Goal: Transaction & Acquisition: Purchase product/service

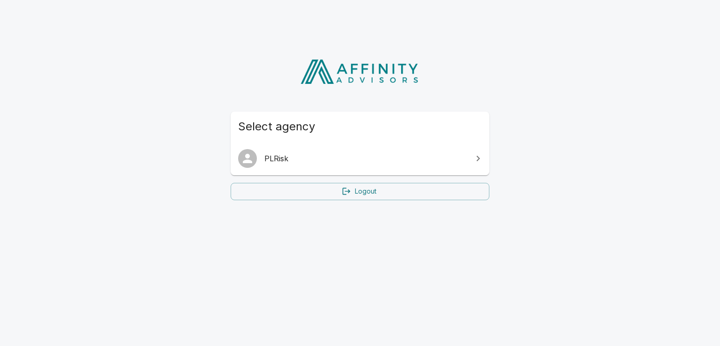
click at [363, 166] on link "PLRisk" at bounding box center [360, 158] width 259 height 26
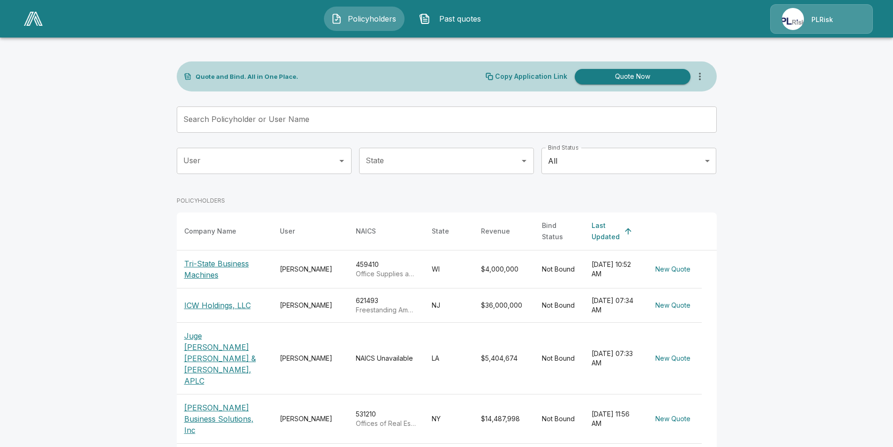
click at [621, 80] on button "Quote Now" at bounding box center [632, 76] width 116 height 15
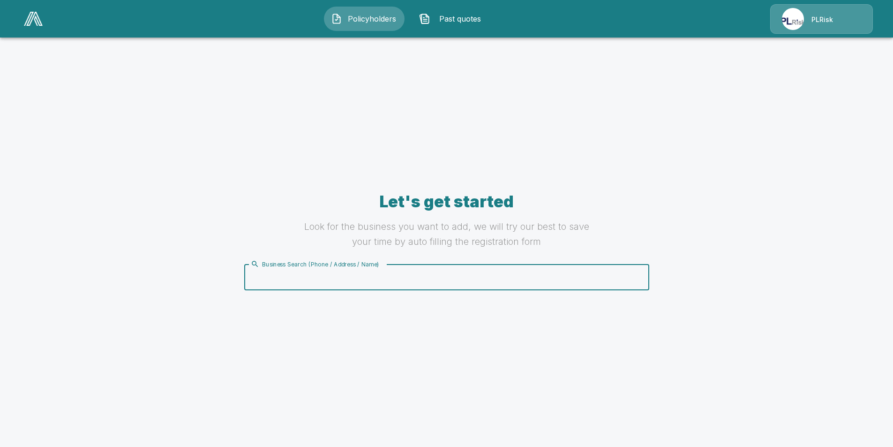
click at [357, 282] on input "Business Search (Phone / Address / Name)" at bounding box center [444, 277] width 393 height 18
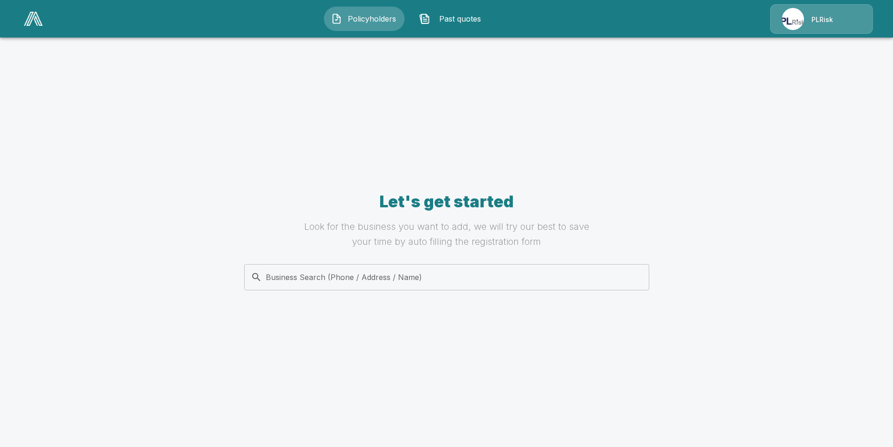
click at [325, 281] on div "Business Search (Phone / Address / Name) Business Search (Phone / Address / Nam…" at bounding box center [446, 277] width 405 height 26
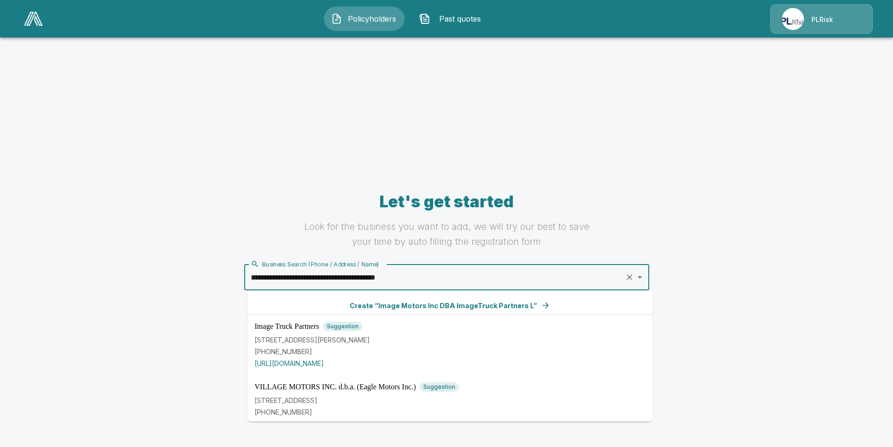
type input "**********"
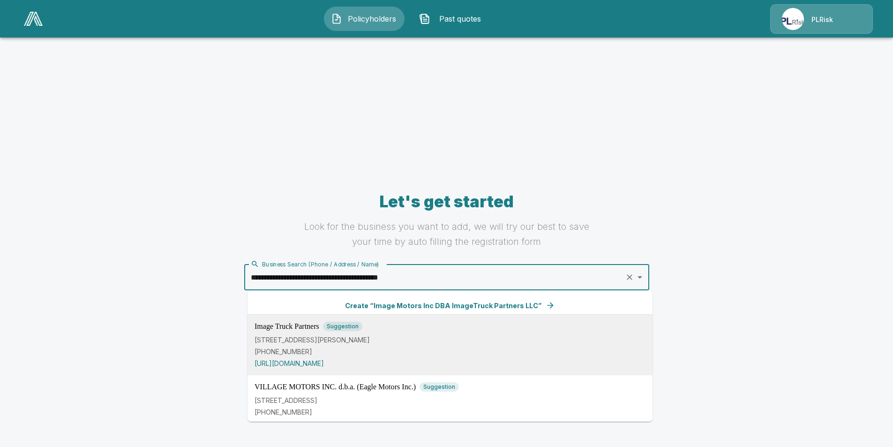
click at [378, 345] on p "[PHONE_NUMBER]" at bounding box center [449, 351] width 391 height 10
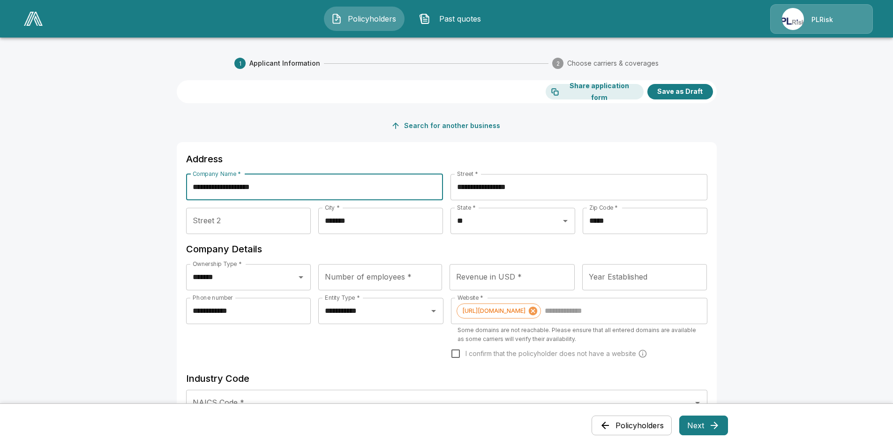
drag, startPoint x: 289, startPoint y: 189, endPoint x: 172, endPoint y: 187, distance: 116.7
click at [172, 187] on div "**********" at bounding box center [446, 449] width 562 height 828
type input "**********"
click at [258, 221] on input "Street 2" at bounding box center [248, 221] width 125 height 26
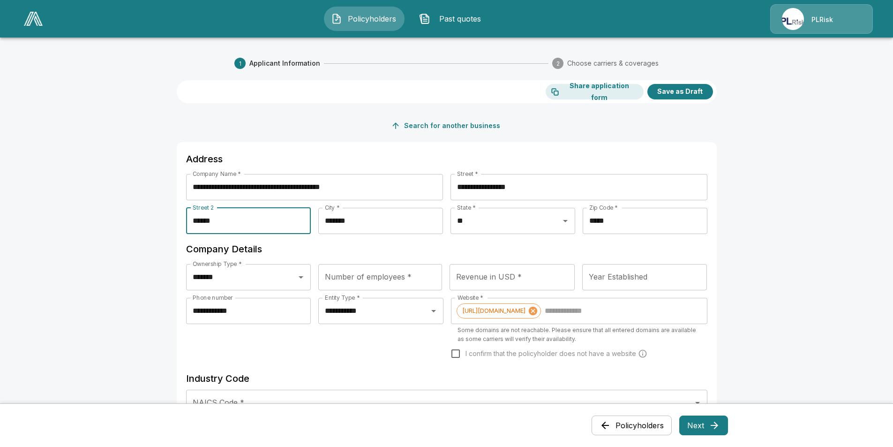
type input "*****"
click at [346, 223] on input "*******" at bounding box center [380, 221] width 125 height 26
type input "*"
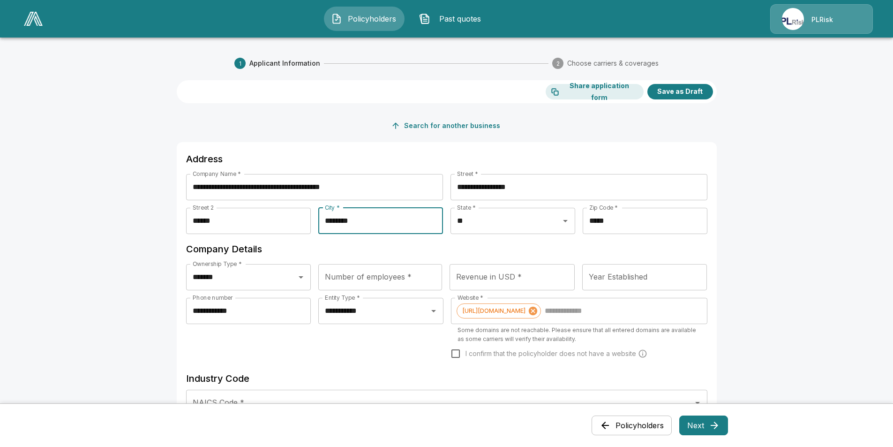
type input "*******"
click at [417, 280] on input "Number of employees *" at bounding box center [380, 277] width 124 height 26
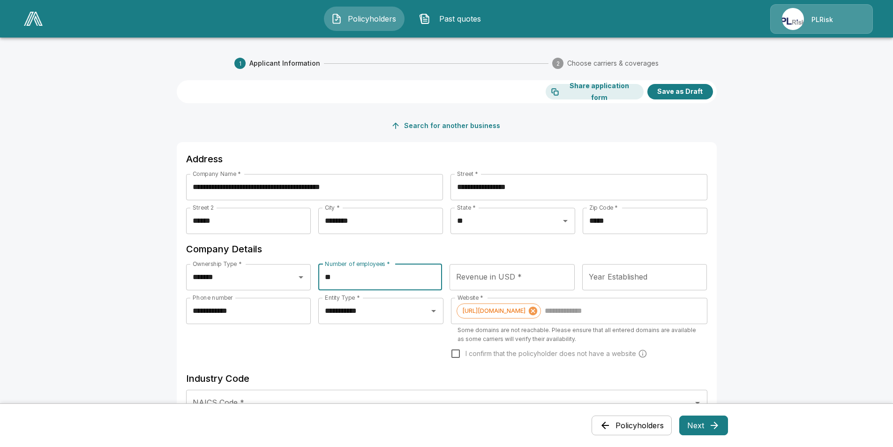
type input "**"
click at [629, 279] on input "Year Established" at bounding box center [644, 277] width 125 height 26
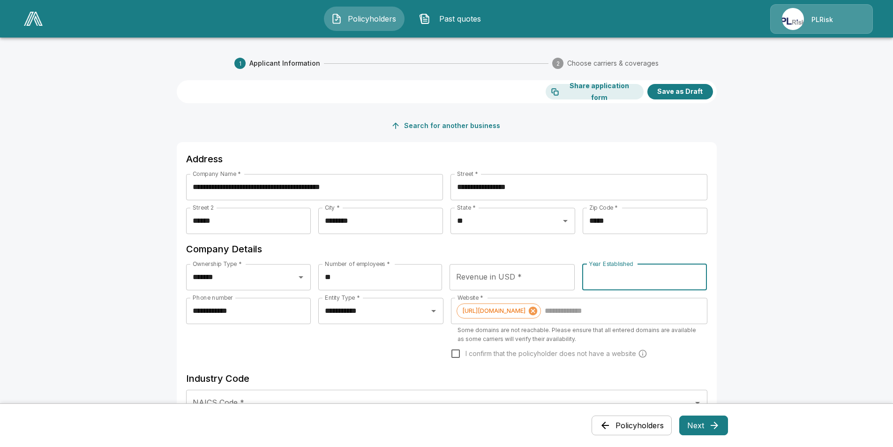
drag, startPoint x: 607, startPoint y: 278, endPoint x: 576, endPoint y: 275, distance: 31.5
click at [576, 275] on div "Ownership Type * ******* Ownership Type * Number of employees * ** Number of em…" at bounding box center [446, 281] width 521 height 34
type input "****"
click at [507, 277] on input "Revenue in USD *" at bounding box center [511, 277] width 125 height 26
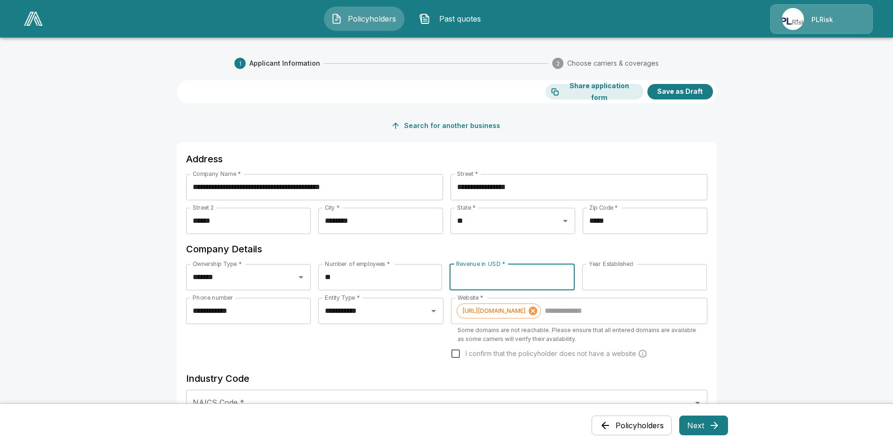
click at [478, 276] on input "Revenue in USD *" at bounding box center [511, 277] width 125 height 26
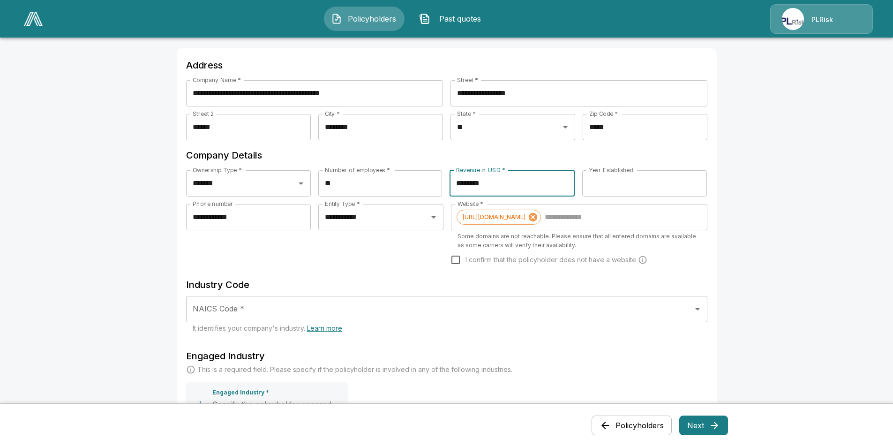
scroll to position [141, 0]
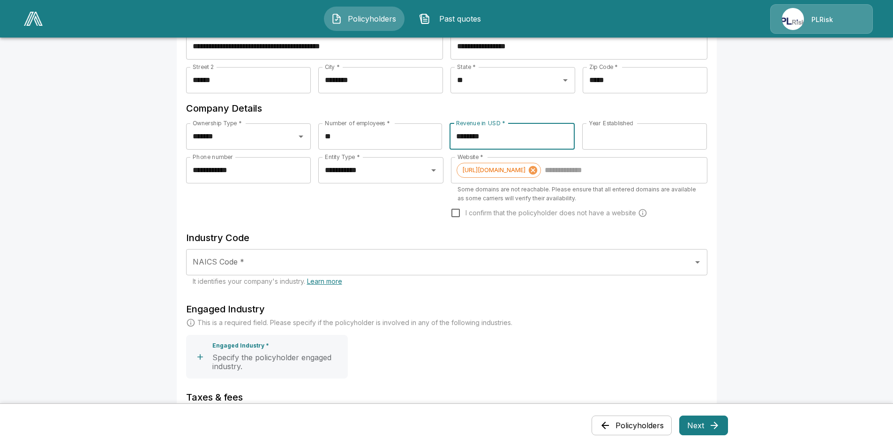
type input "********"
click at [254, 253] on input "NAICS Code *" at bounding box center [439, 262] width 499 height 18
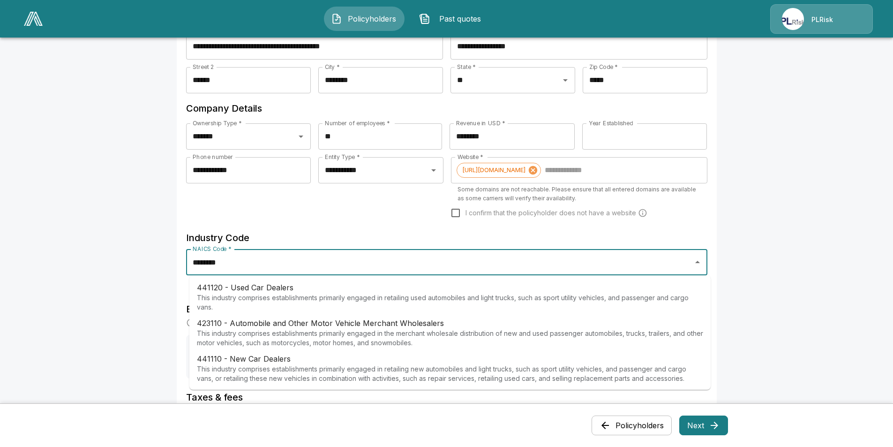
click at [255, 290] on p "441120 - Used Car Dealers" at bounding box center [450, 287] width 506 height 11
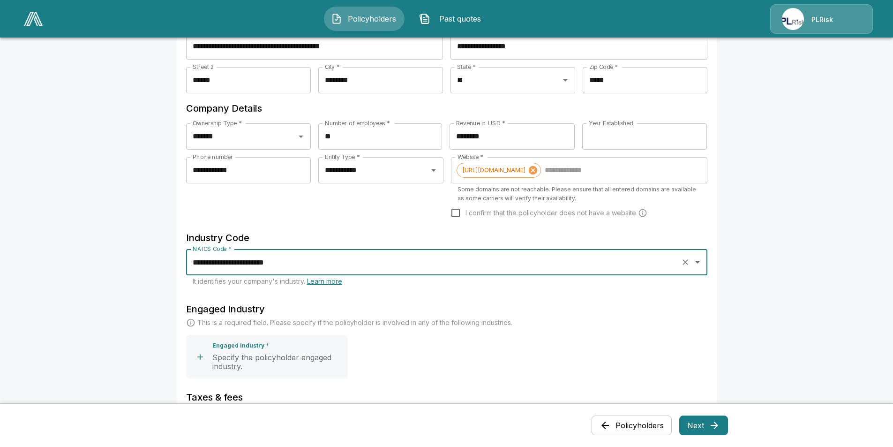
scroll to position [281, 0]
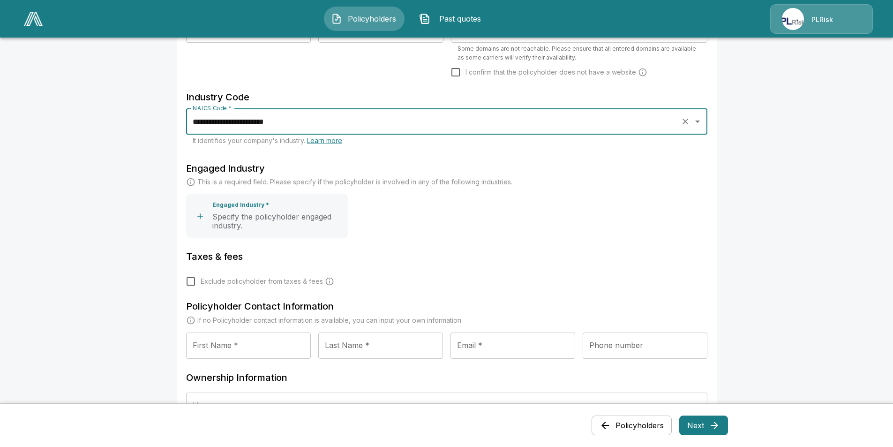
type input "**********"
click at [244, 213] on p "Specify the policyholder engaged industry." at bounding box center [278, 221] width 132 height 18
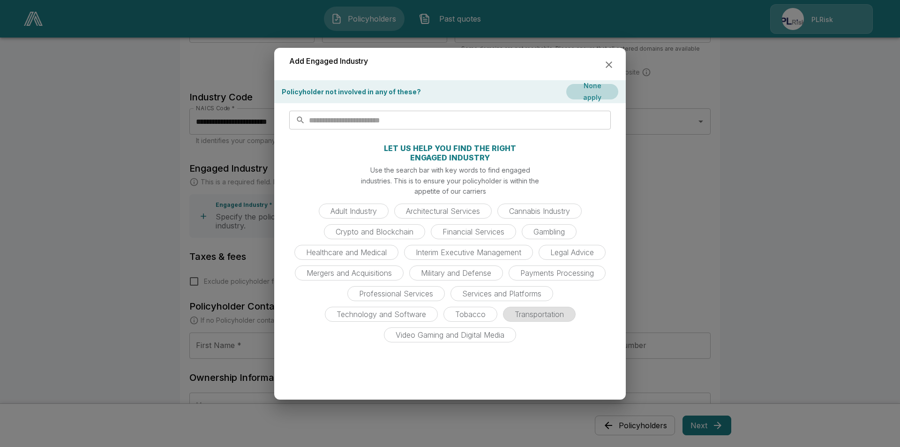
click at [528, 313] on span "Transportation" at bounding box center [539, 313] width 60 height 9
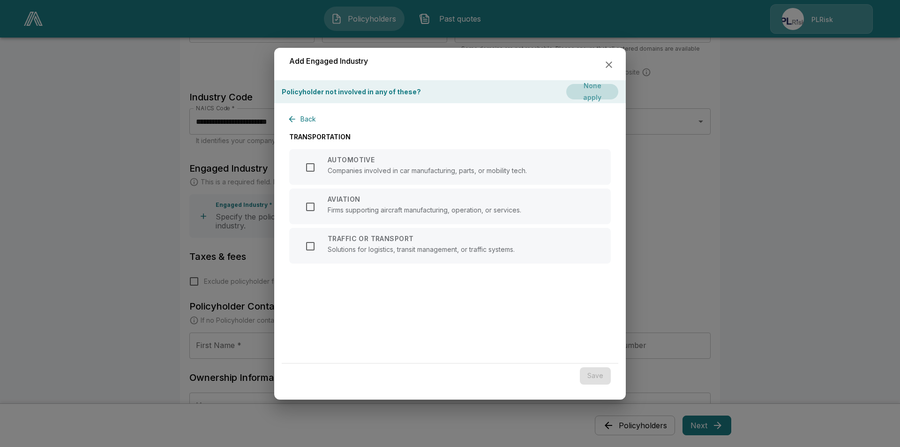
click at [609, 87] on button "None apply" at bounding box center [592, 91] width 52 height 15
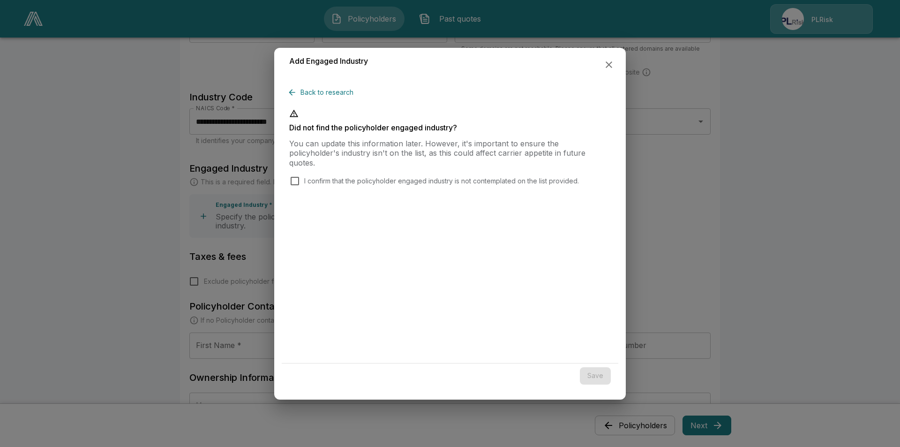
click at [315, 91] on button "Back to research" at bounding box center [323, 92] width 68 height 17
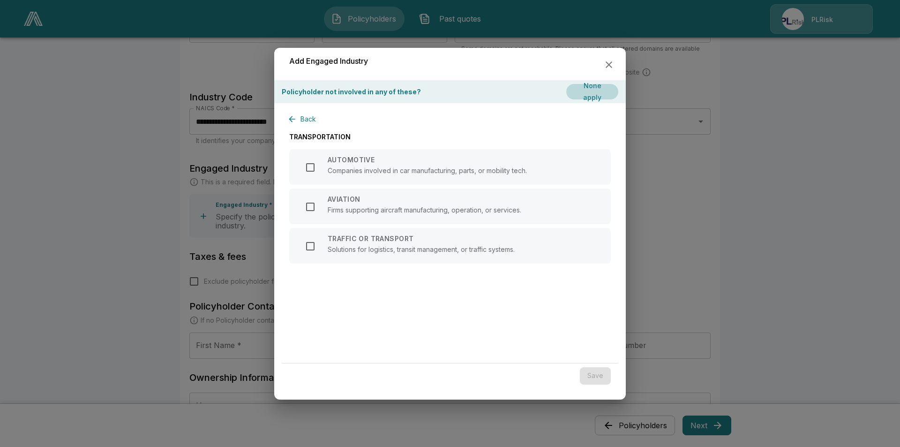
click at [304, 118] on button "Back" at bounding box center [304, 119] width 30 height 17
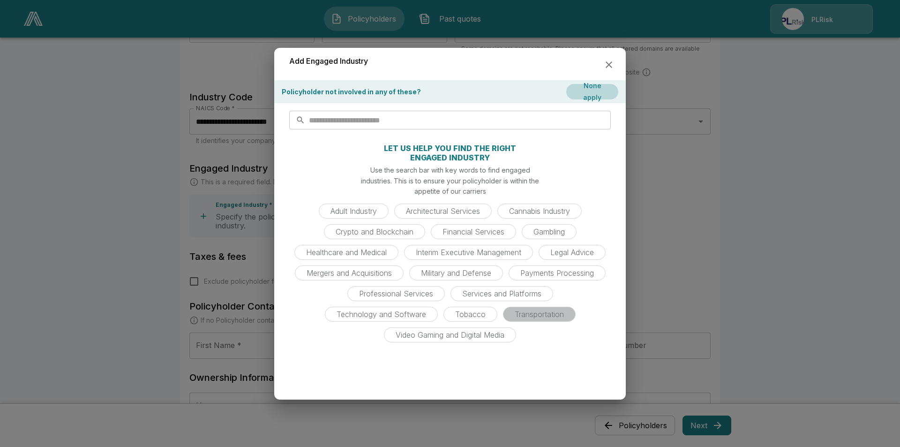
click at [528, 316] on span "Transportation" at bounding box center [539, 313] width 60 height 9
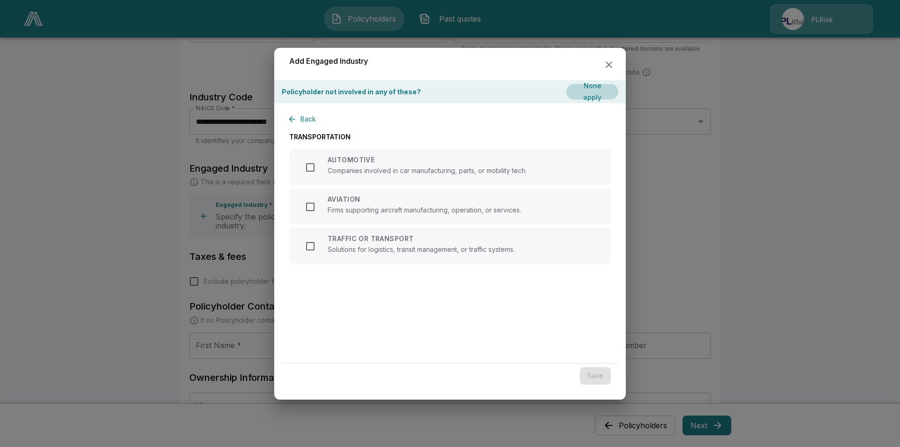
click at [609, 62] on icon "button" at bounding box center [608, 64] width 11 height 11
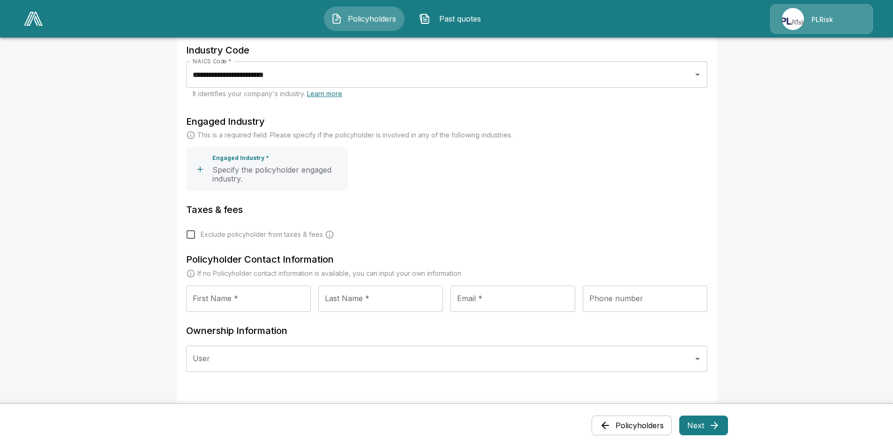
scroll to position [375, 0]
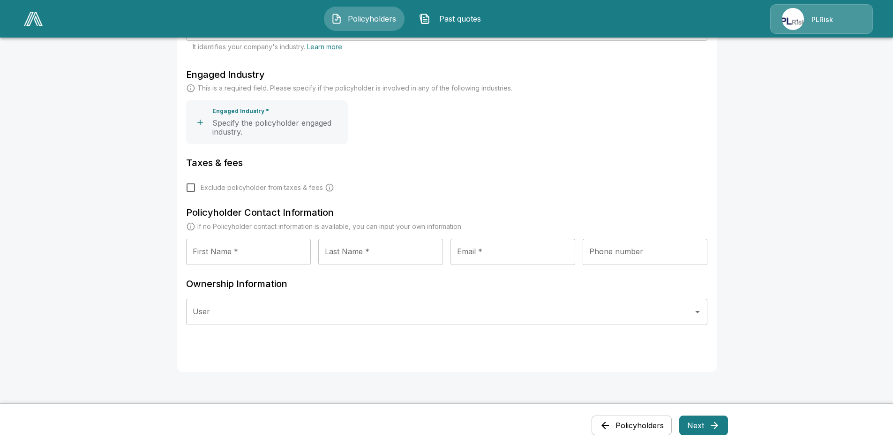
click at [239, 247] on input "First Name *" at bounding box center [248, 251] width 125 height 26
click at [213, 244] on input "First Name *" at bounding box center [248, 251] width 125 height 26
type input "******"
click at [367, 252] on input "Last Name *" at bounding box center [380, 251] width 125 height 26
drag, startPoint x: 370, startPoint y: 257, endPoint x: 296, endPoint y: 249, distance: 74.9
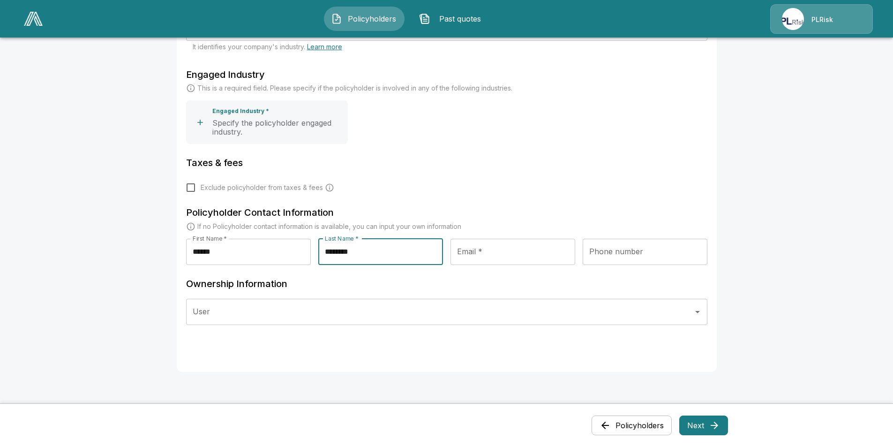
click at [296, 249] on div "First Name * ****** First Name * Last Name * ******** Last Name * Email * Email…" at bounding box center [446, 255] width 521 height 34
type input "********"
click at [503, 263] on input "Email *" at bounding box center [512, 251] width 125 height 26
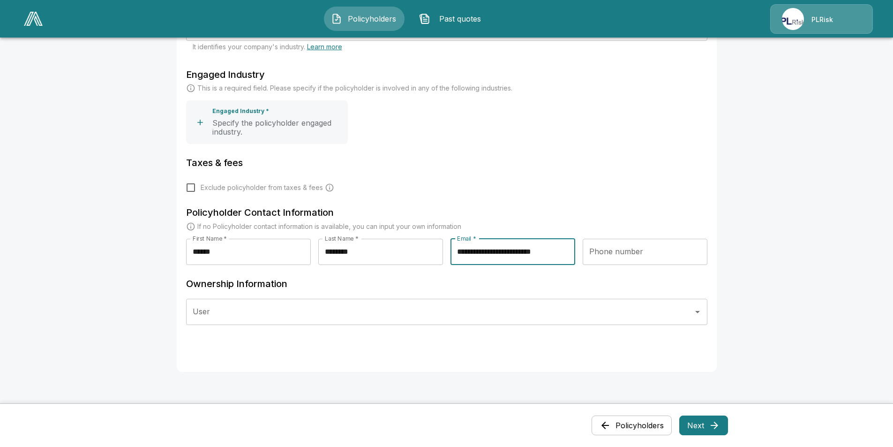
type input "**********"
click at [611, 257] on input "Phone number" at bounding box center [644, 251] width 125 height 26
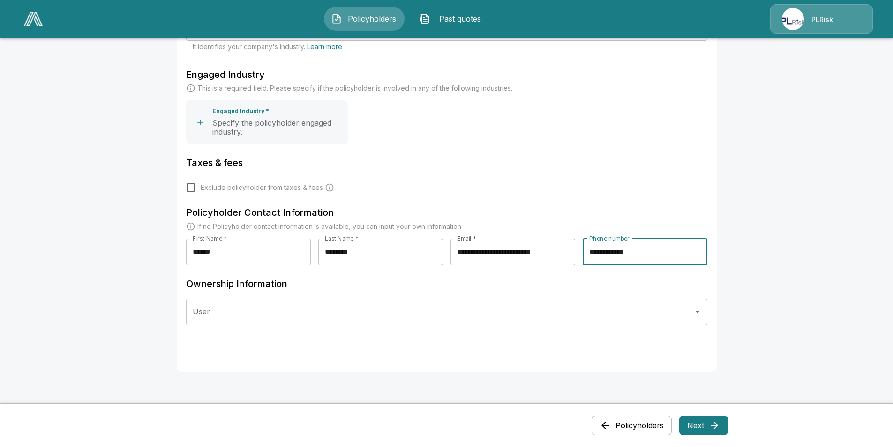
type input "**********"
click at [362, 294] on div "Ownership Information User User" at bounding box center [446, 308] width 521 height 64
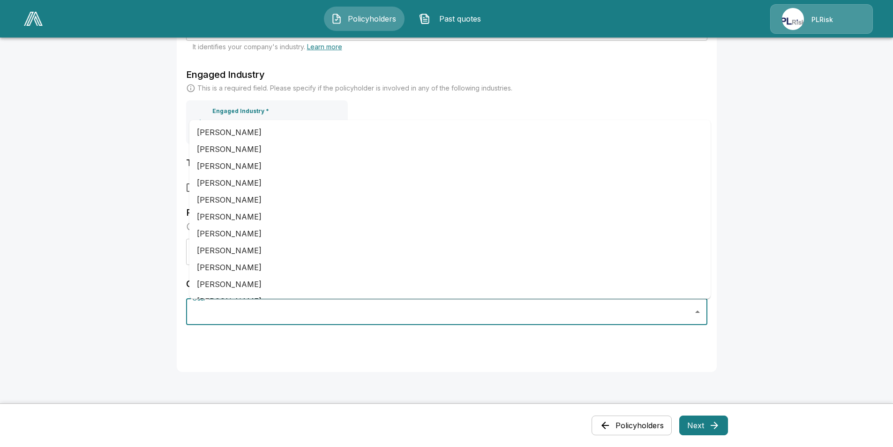
click at [287, 307] on input "User" at bounding box center [439, 312] width 499 height 18
click at [226, 234] on li "[PERSON_NAME]" at bounding box center [449, 233] width 521 height 17
type input "**********"
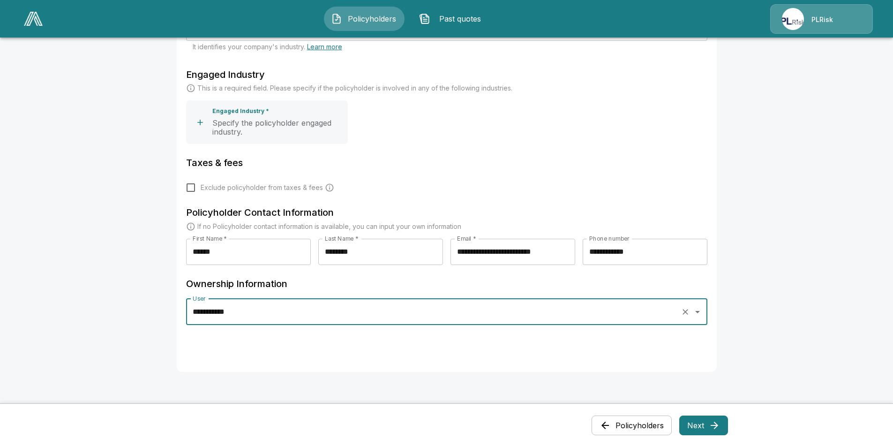
click at [95, 272] on main "**********" at bounding box center [446, 56] width 893 height 863
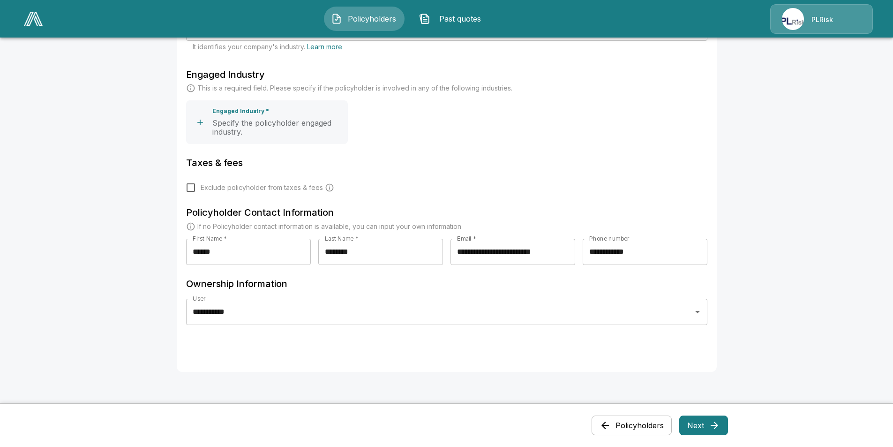
click at [696, 345] on button "Next" at bounding box center [703, 425] width 49 height 20
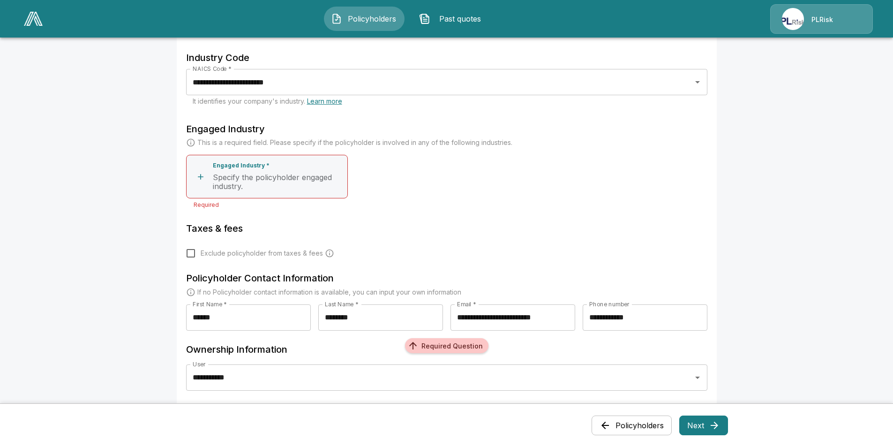
scroll to position [367, 0]
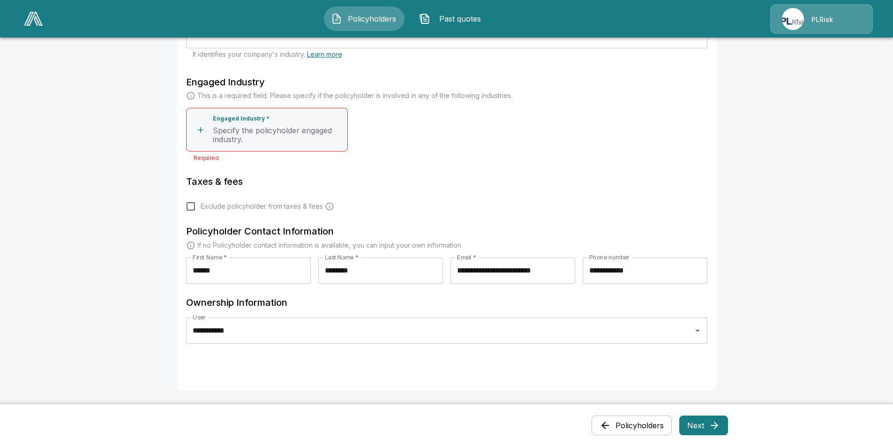
click at [214, 132] on button "Engaged Industry * Specify the policyholder engaged industry." at bounding box center [267, 130] width 162 height 44
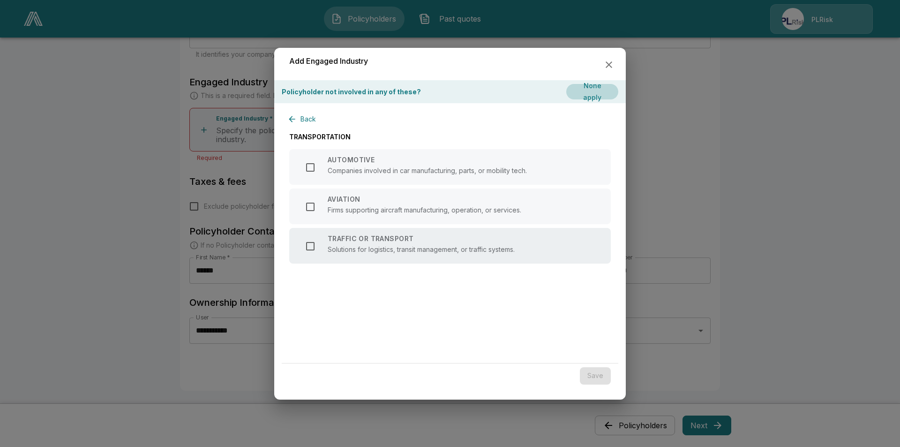
click at [370, 241] on p "TRAFFIC OR TRANSPORT" at bounding box center [420, 238] width 187 height 7
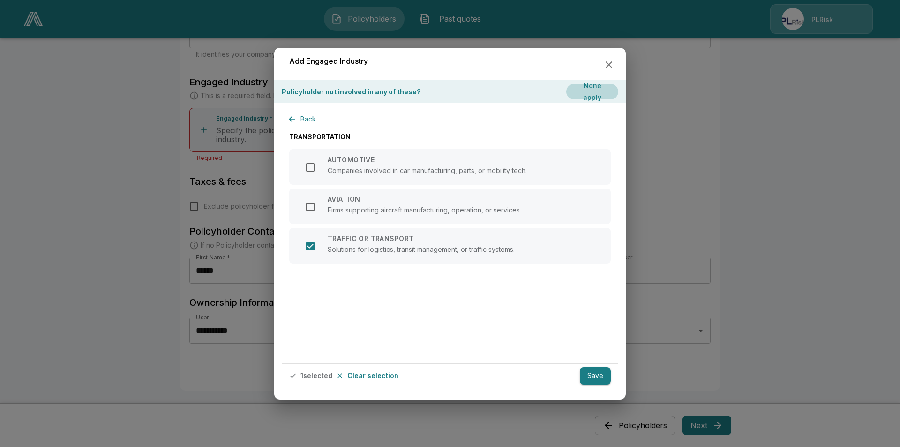
click at [595, 345] on button "Save" at bounding box center [595, 375] width 31 height 17
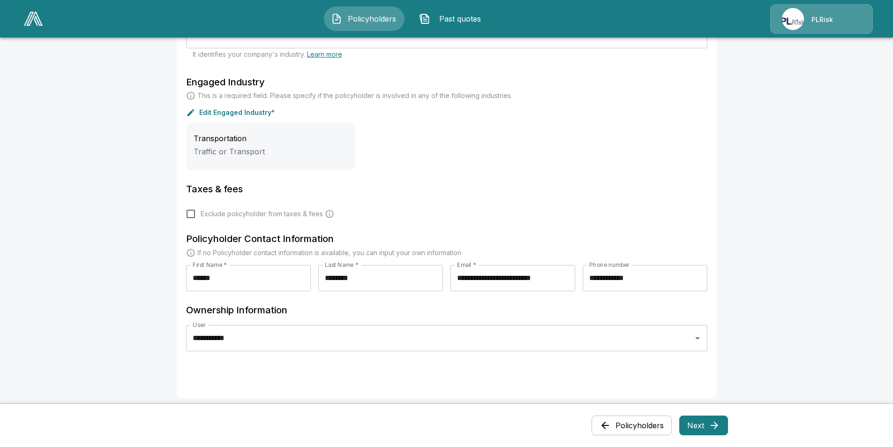
click at [267, 143] on div "Transportation" at bounding box center [271, 138] width 154 height 9
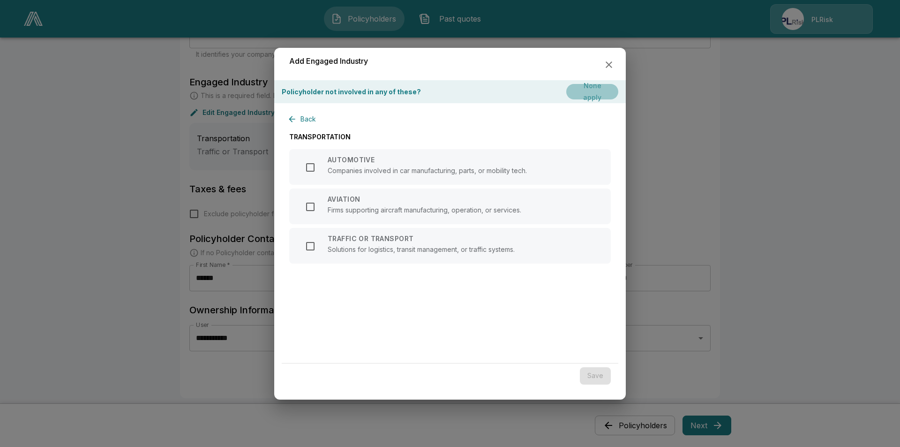
click at [600, 89] on button "None apply" at bounding box center [592, 91] width 52 height 15
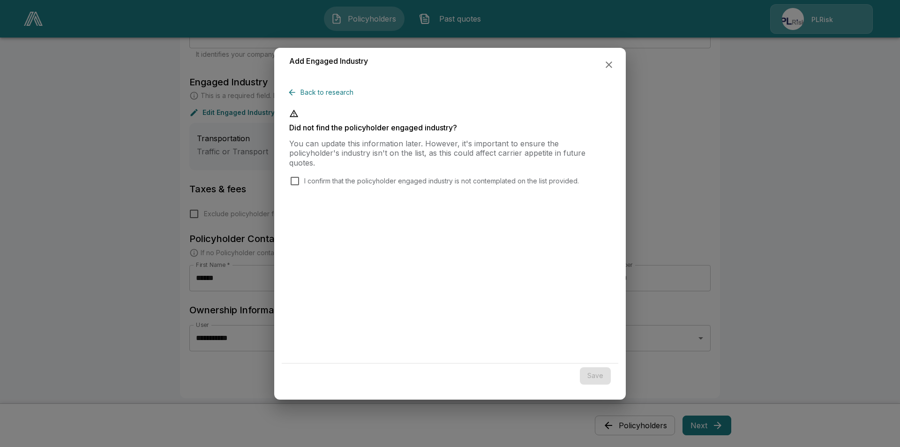
click at [297, 94] on button "Back to research" at bounding box center [323, 92] width 68 height 17
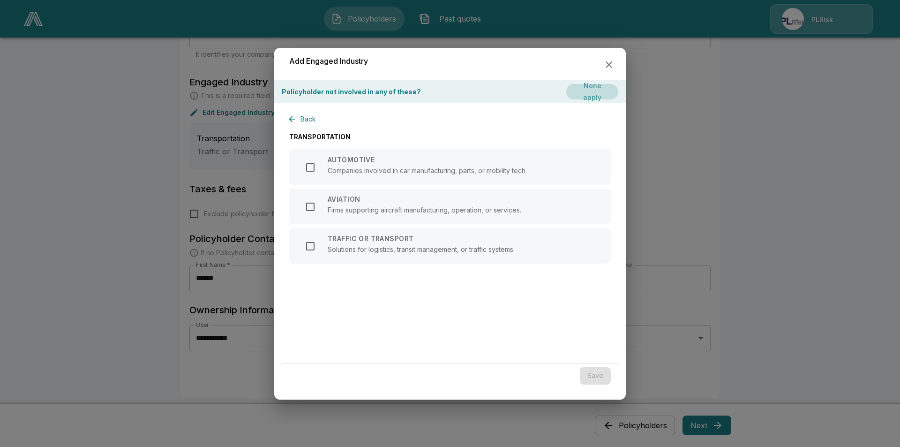
click at [592, 93] on button "None apply" at bounding box center [592, 91] width 52 height 15
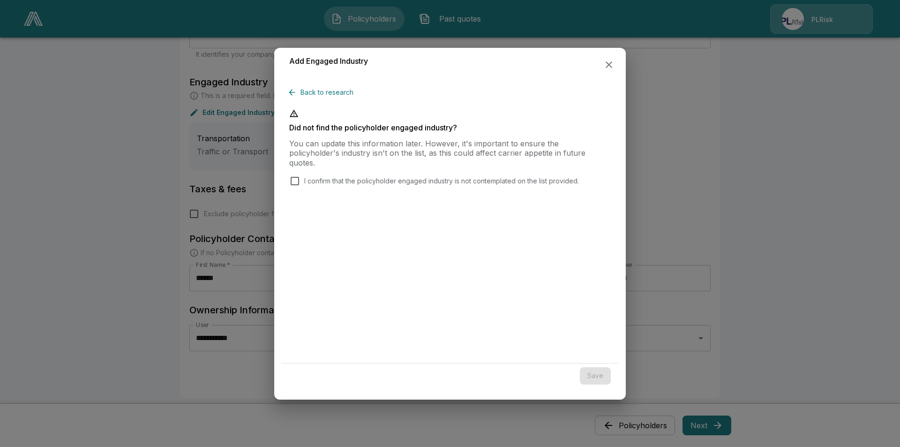
click at [333, 175] on div "I confirm that the policyholder engaged industry is not contemplated on the lis…" at bounding box center [449, 180] width 321 height 11
click at [333, 176] on p "I confirm that the policyholder engaged industry is not contemplated on the lis…" at bounding box center [441, 181] width 275 height 10
click at [597, 345] on button "Save" at bounding box center [595, 375] width 31 height 17
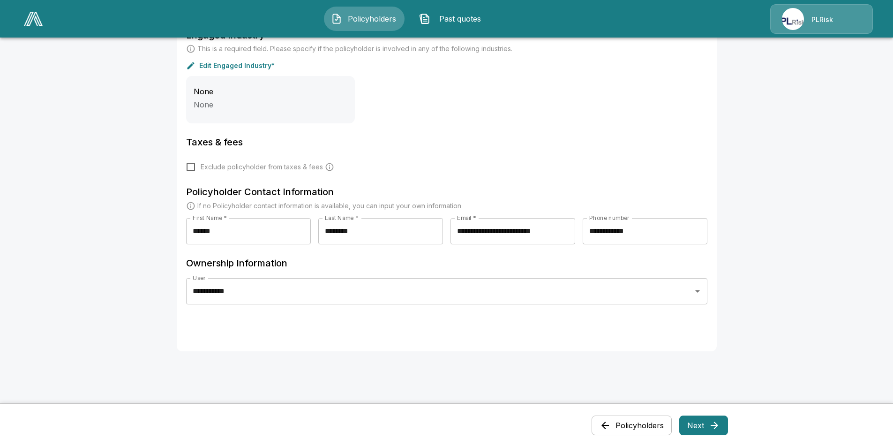
scroll to position [436, 0]
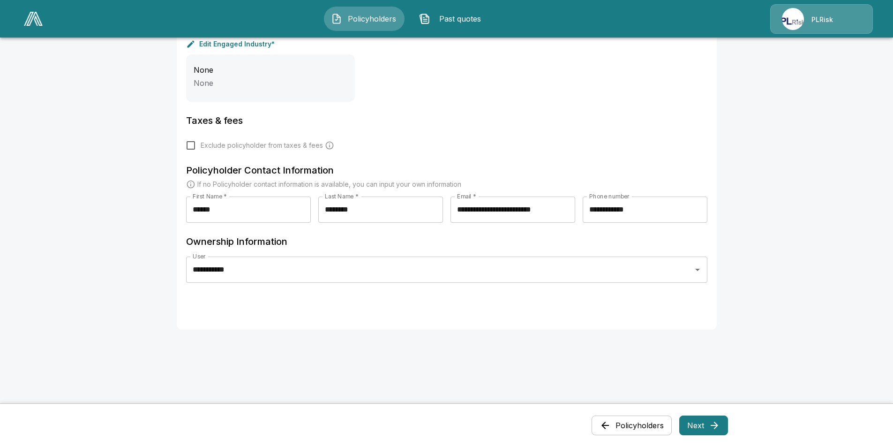
click at [701, 345] on button "Next" at bounding box center [703, 425] width 49 height 20
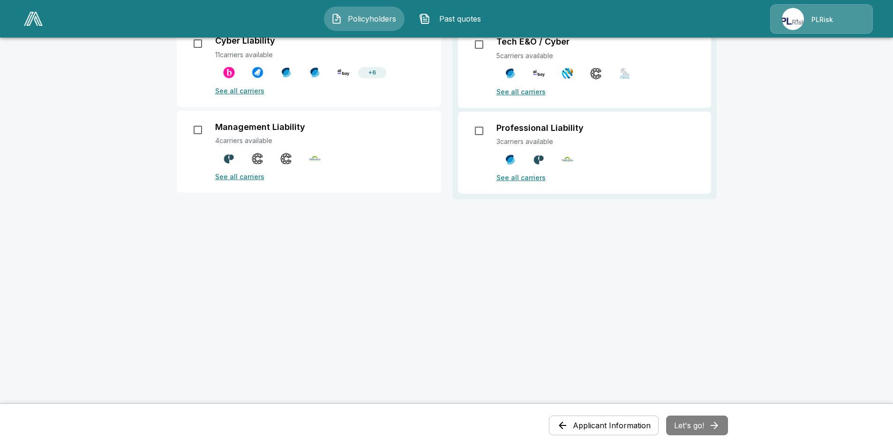
scroll to position [0, 0]
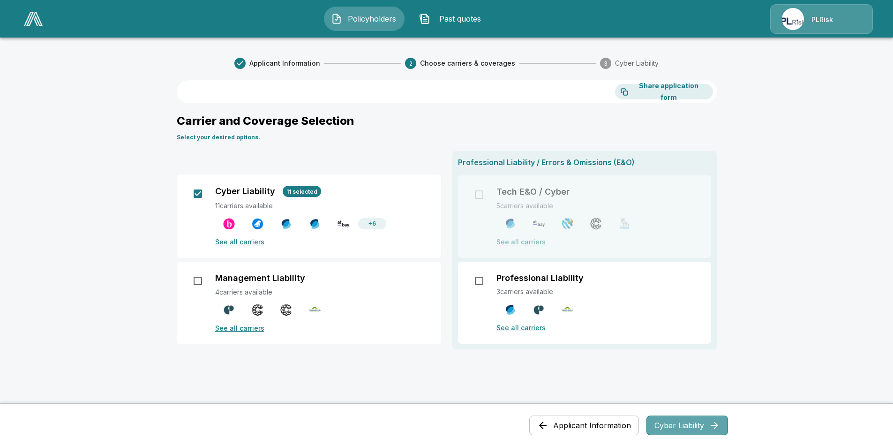
click at [700, 345] on button "Cyber Liability" at bounding box center [687, 425] width 82 height 20
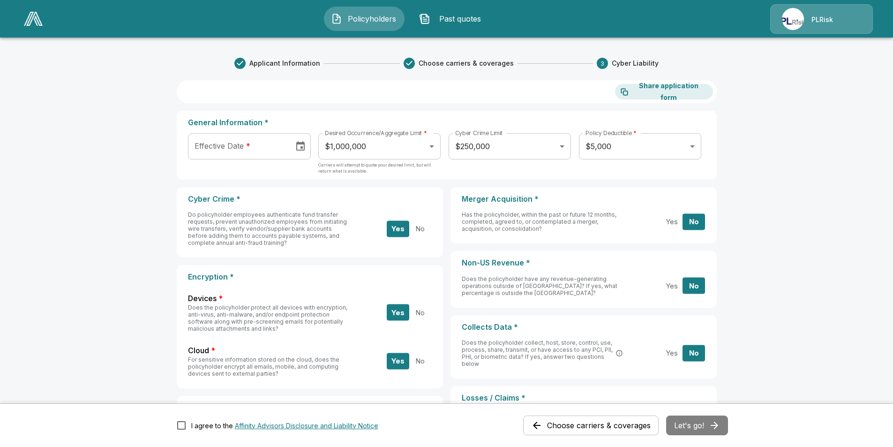
scroll to position [94, 0]
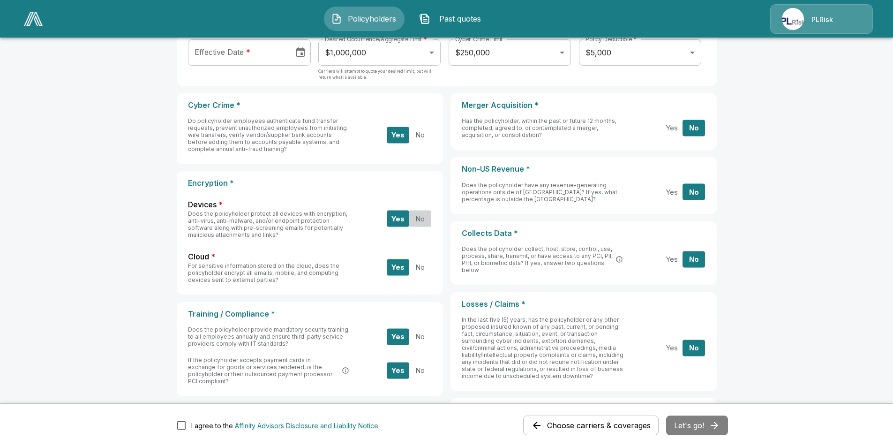
click at [417, 219] on button "No" at bounding box center [420, 218] width 22 height 16
click at [429, 270] on button "No" at bounding box center [420, 267] width 22 height 16
click at [673, 261] on button "Yes" at bounding box center [671, 259] width 22 height 16
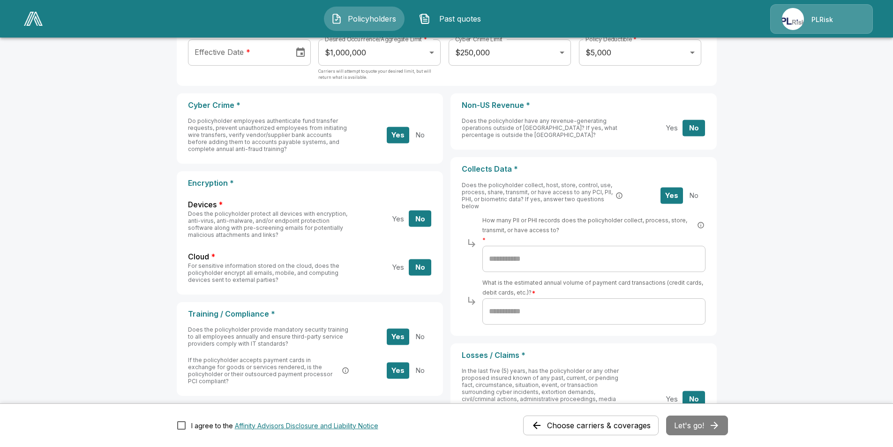
click at [543, 263] on input "text" at bounding box center [593, 259] width 223 height 26
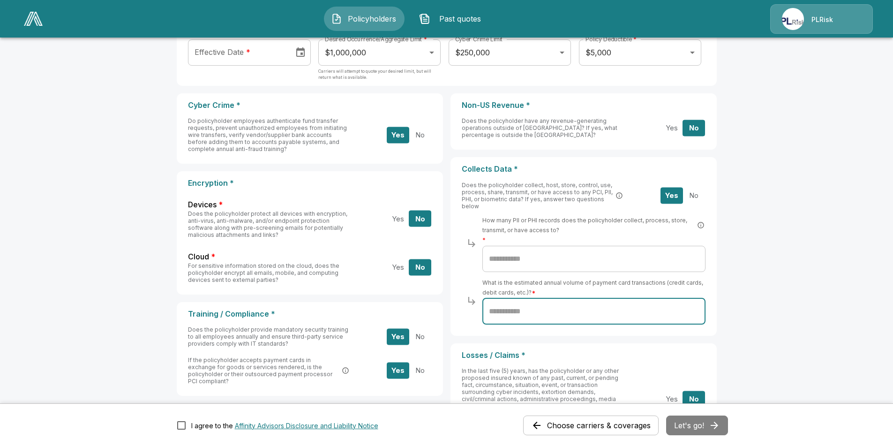
click at [548, 323] on input "text" at bounding box center [593, 311] width 223 height 26
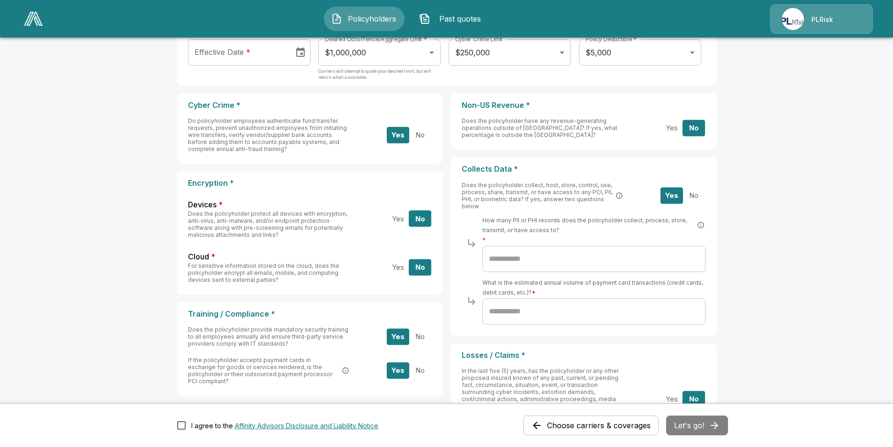
click at [529, 263] on input "text" at bounding box center [593, 259] width 223 height 26
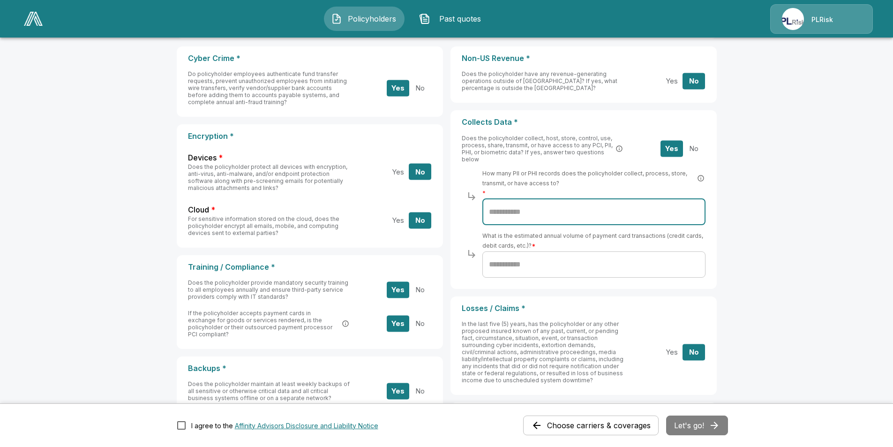
scroll to position [187, 0]
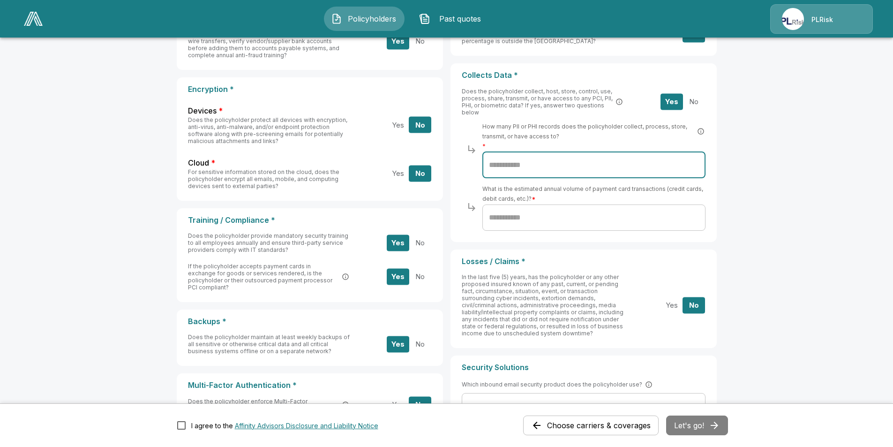
click at [548, 163] on input "text" at bounding box center [593, 165] width 223 height 26
click at [690, 99] on button "No" at bounding box center [693, 101] width 22 height 16
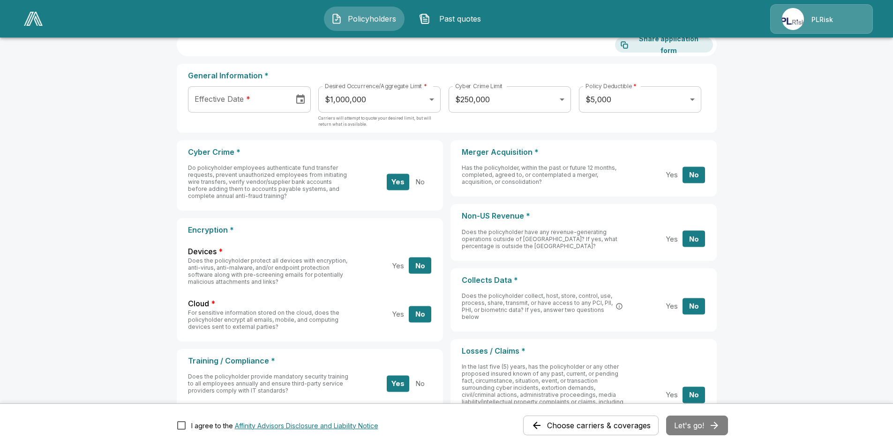
scroll to position [94, 0]
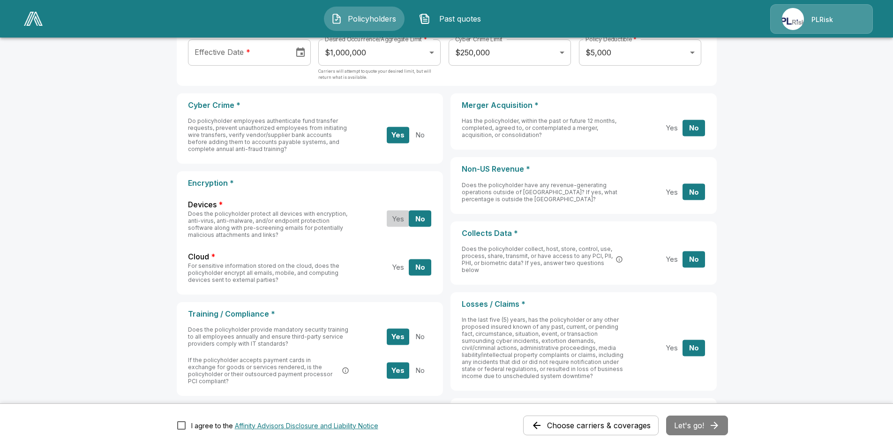
click at [400, 217] on button "Yes" at bounding box center [398, 218] width 22 height 16
click at [401, 270] on button "Yes" at bounding box center [398, 267] width 22 height 16
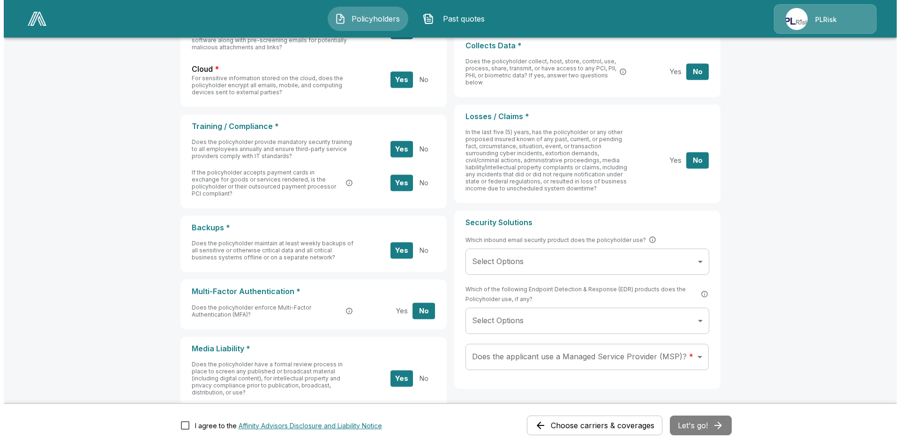
scroll to position [328, 0]
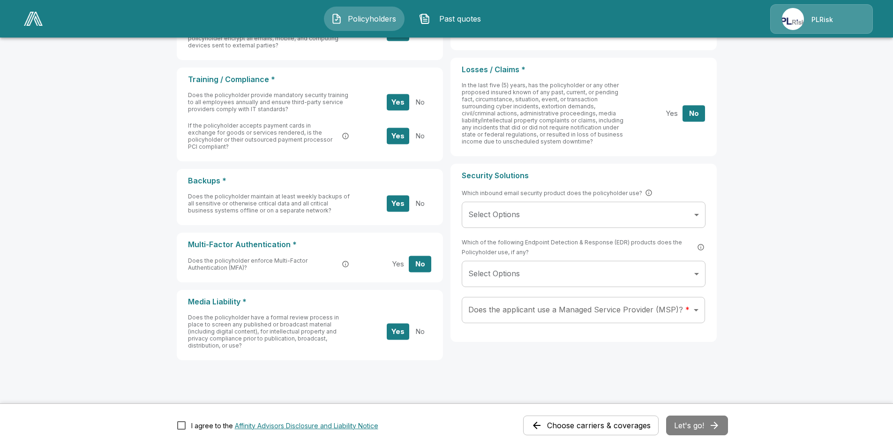
click at [533, 215] on body "Policyholders Past quotes PLRisk Applicant Information Choose carriers & covera…" at bounding box center [446, 66] width 893 height 789
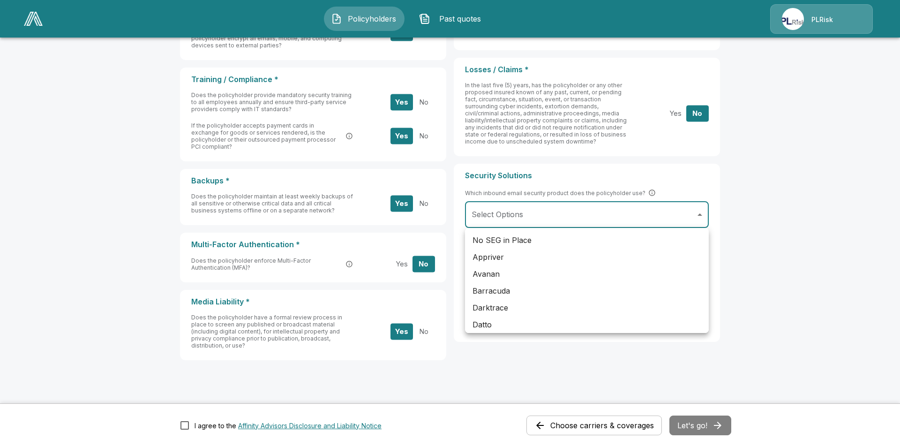
click at [533, 215] on div at bounding box center [450, 223] width 900 height 447
click at [533, 215] on body "Policyholders Past quotes PLRisk Applicant Information Choose carriers & covera…" at bounding box center [450, 66] width 900 height 789
click at [533, 215] on div at bounding box center [450, 223] width 900 height 447
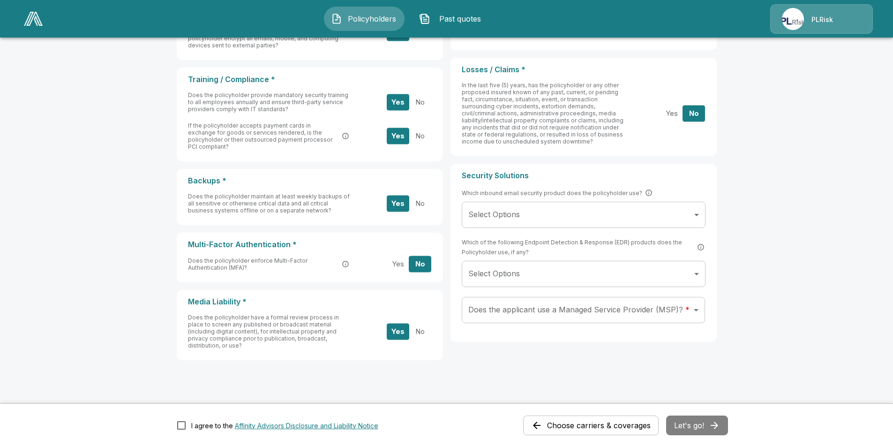
click at [676, 219] on body "Policyholders Past quotes PLRisk Applicant Information Choose carriers & covera…" at bounding box center [446, 66] width 893 height 789
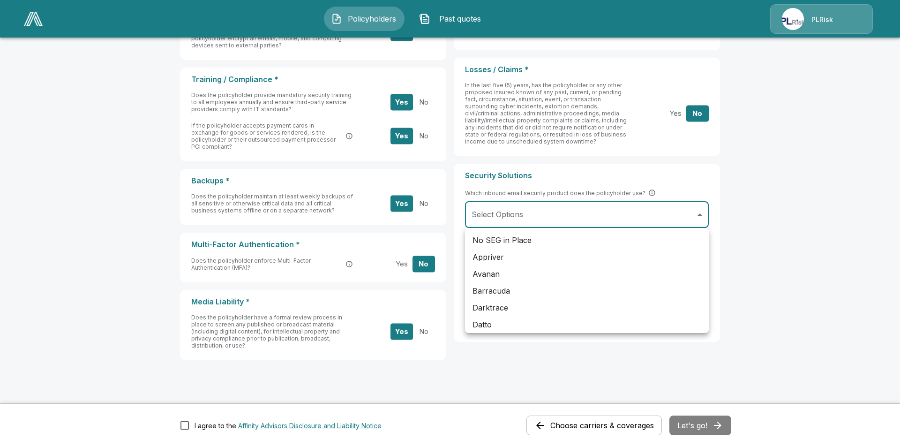
click at [518, 195] on div at bounding box center [450, 223] width 900 height 447
click at [558, 219] on body "Policyholders Past quotes PLRisk Applicant Information Choose carriers & covera…" at bounding box center [446, 66] width 893 height 789
click at [523, 243] on li "No SEG in Place" at bounding box center [587, 239] width 244 height 17
type input "**********"
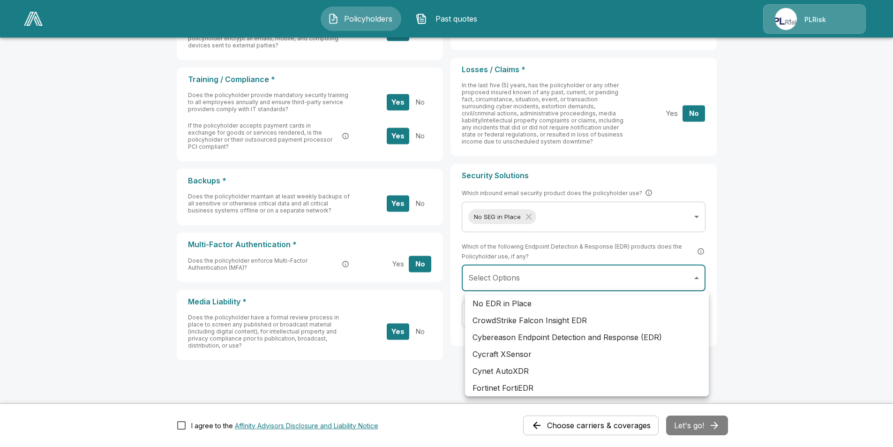
click at [580, 268] on body "Policyholders Past quotes PLRisk Applicant Information Choose carriers & covera…" at bounding box center [446, 66] width 893 height 789
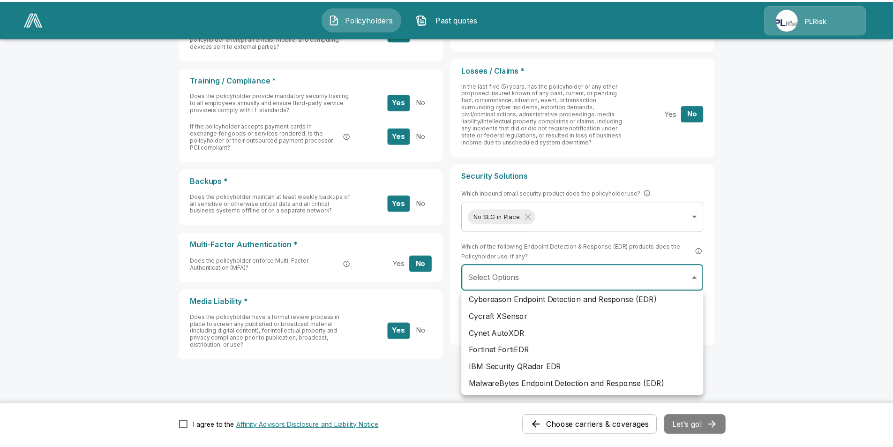
scroll to position [0, 0]
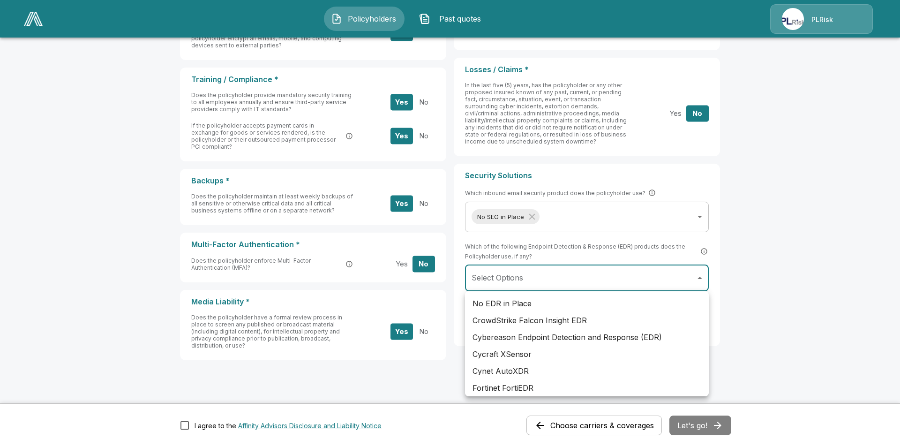
click at [712, 251] on div at bounding box center [450, 223] width 900 height 447
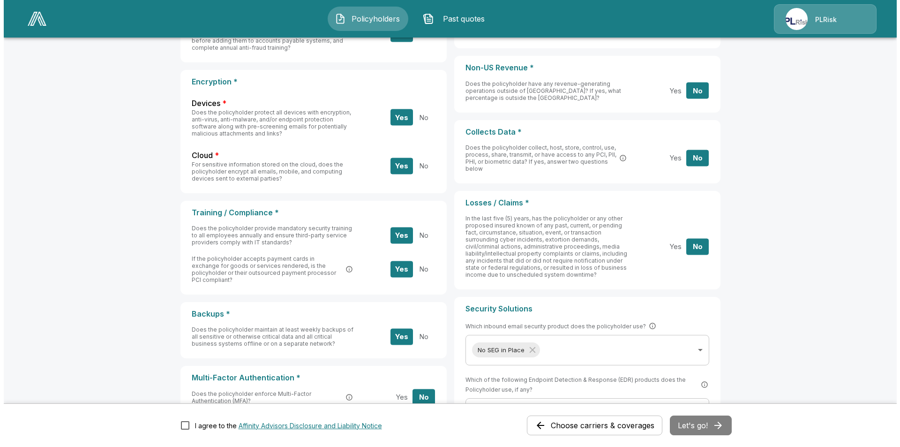
scroll to position [335, 0]
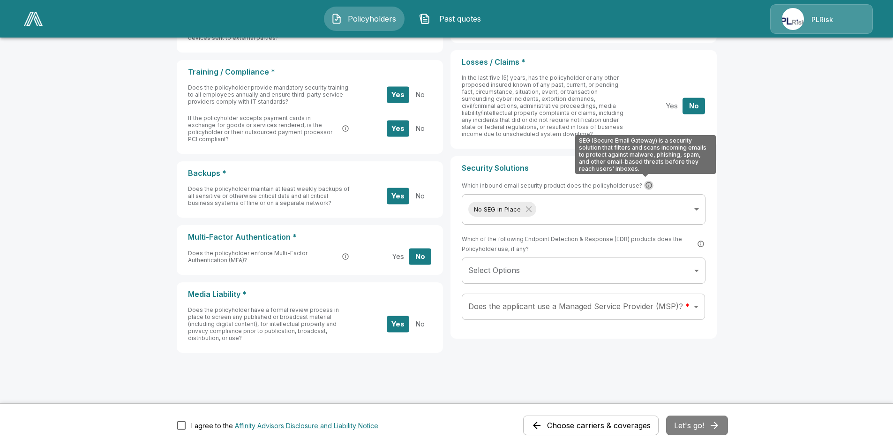
click at [645, 184] on icon "SEG (Secure Email Gateway) is a security solution that filters and scans incomi…" at bounding box center [648, 184] width 7 height 7
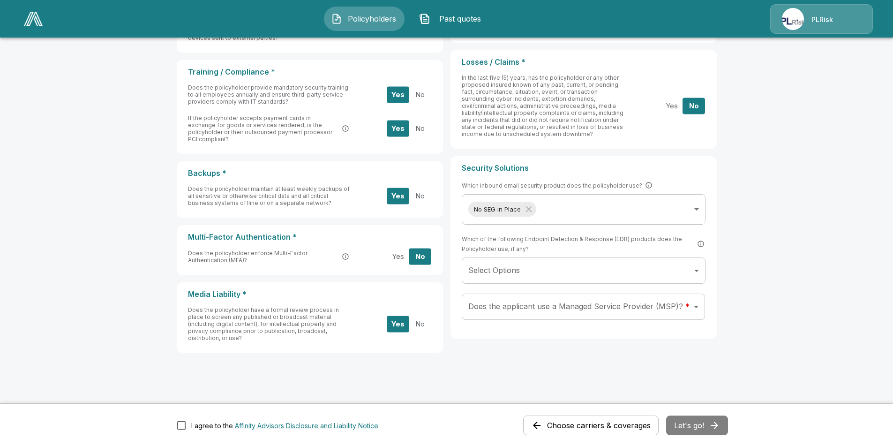
click at [633, 170] on p "Security Solutions" at bounding box center [583, 168] width 244 height 9
click at [646, 183] on icon "SEG (Secure Email Gateway) is a security solution that filters and scans incomi…" at bounding box center [648, 185] width 6 height 6
drag, startPoint x: 621, startPoint y: 169, endPoint x: 625, endPoint y: 174, distance: 6.4
click at [645, 184] on icon "SEG (Secure Email Gateway) is a security solution that filters and scans incomi…" at bounding box center [648, 185] width 6 height 6
click at [686, 209] on body "Policyholders Past quotes PLRisk Applicant Information Choose carriers & covera…" at bounding box center [446, 59] width 893 height 789
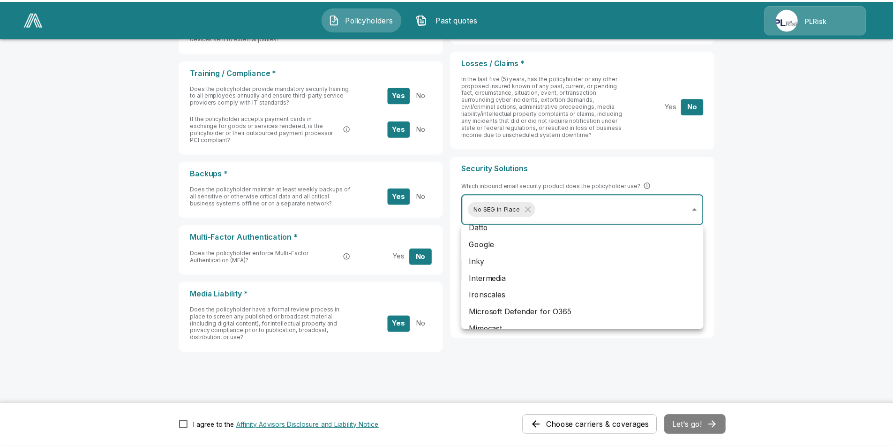
scroll to position [0, 0]
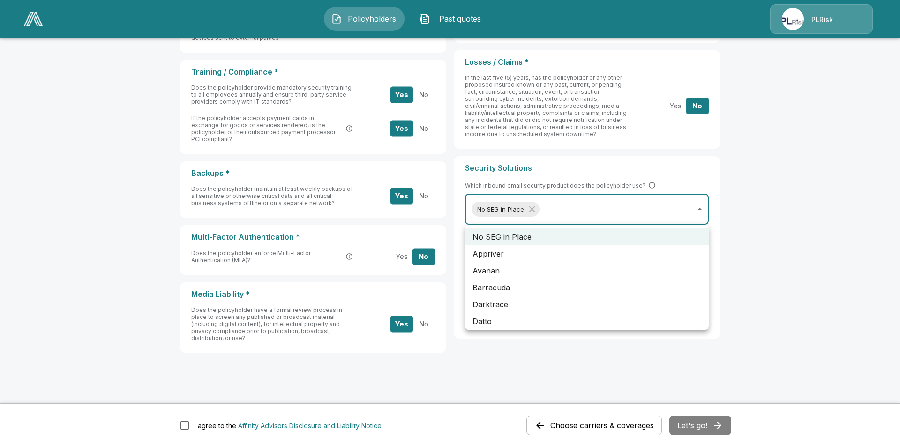
click at [712, 172] on div at bounding box center [450, 223] width 900 height 447
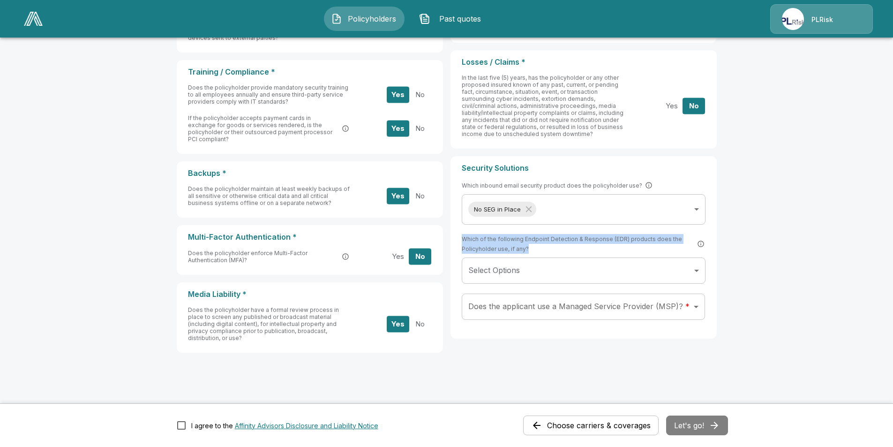
drag, startPoint x: 533, startPoint y: 248, endPoint x: 464, endPoint y: 238, distance: 69.6
click at [464, 238] on div "**********" at bounding box center [583, 247] width 266 height 182
copy span "Which of the following Endpoint Detection & Response (EDR) products does the Po…"
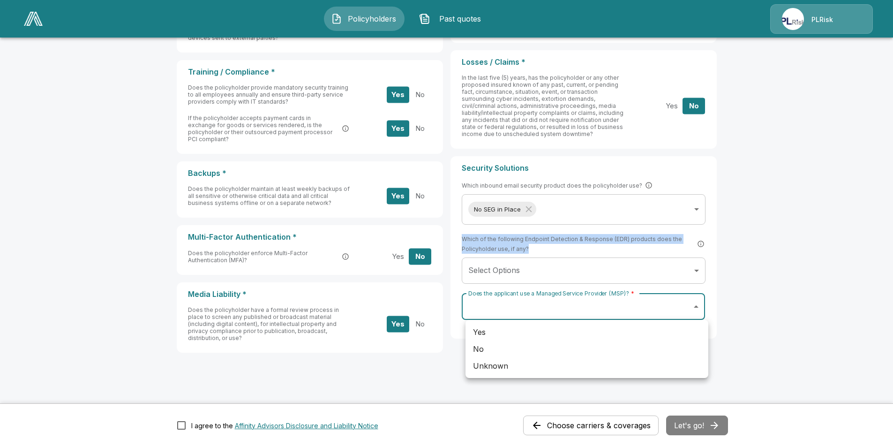
click at [650, 312] on body "Policyholders Past quotes PLRisk Applicant Information Choose carriers & covera…" at bounding box center [446, 59] width 893 height 789
click at [712, 300] on div at bounding box center [446, 223] width 893 height 447
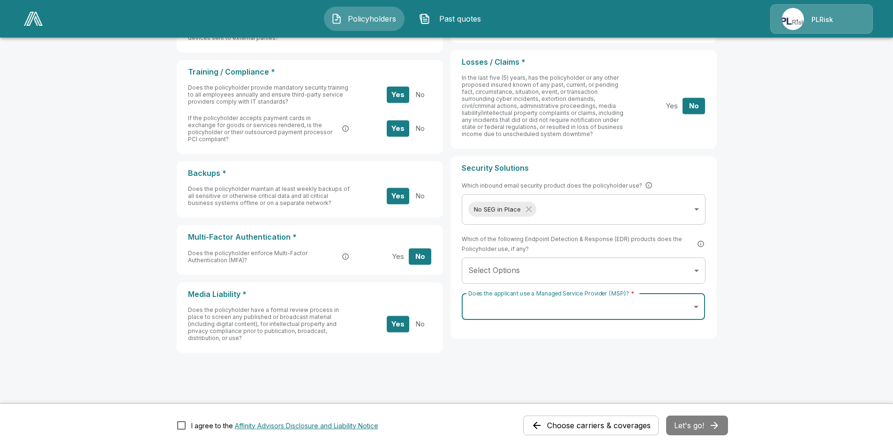
click at [636, 307] on body "Policyholders Past quotes PLRisk Applicant Information Choose carriers & covera…" at bounding box center [446, 59] width 893 height 789
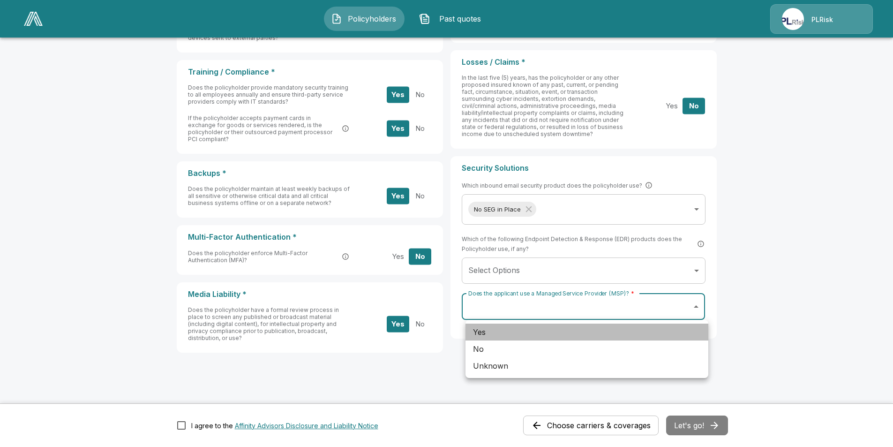
click at [506, 332] on li "Yes" at bounding box center [586, 331] width 243 height 17
type input "***"
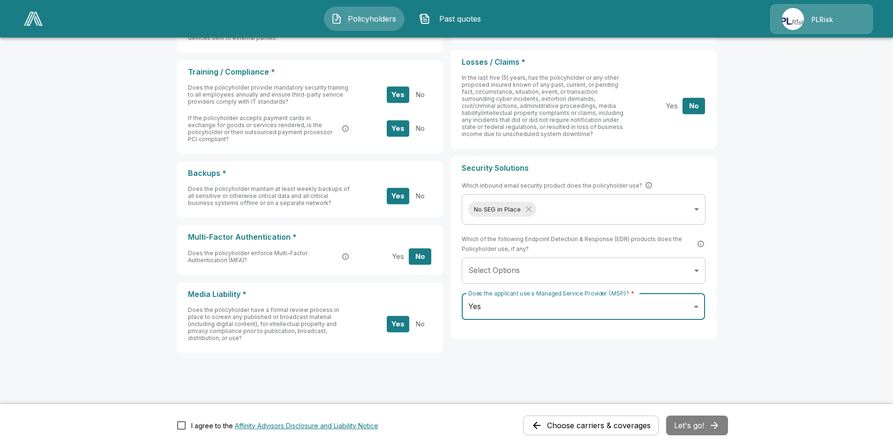
scroll to position [289, 0]
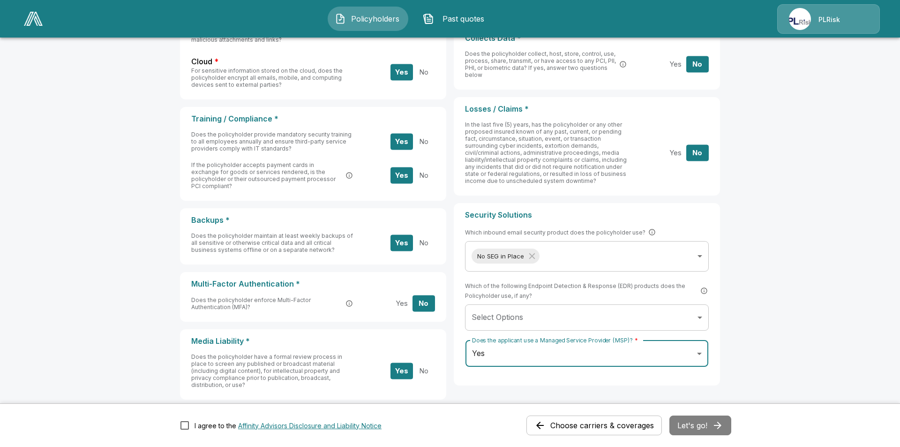
click at [536, 309] on body "Policyholders Past quotes PLRisk Applicant Information Choose carriers & covera…" at bounding box center [450, 105] width 900 height 789
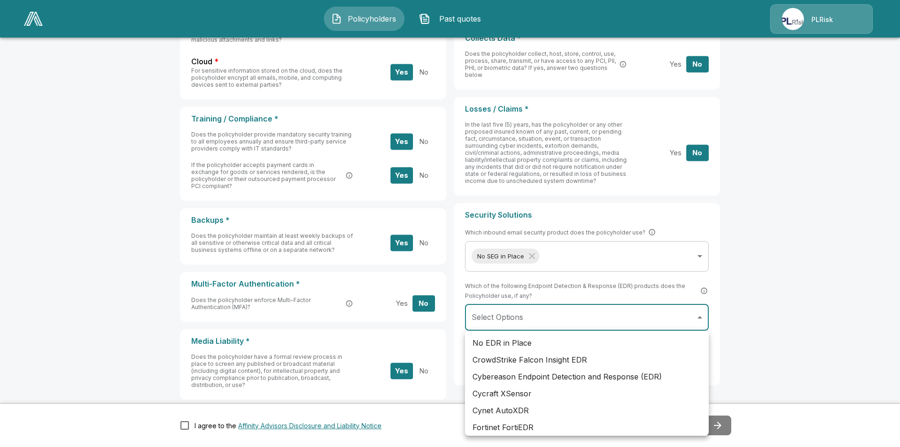
click at [536, 309] on div at bounding box center [450, 223] width 900 height 447
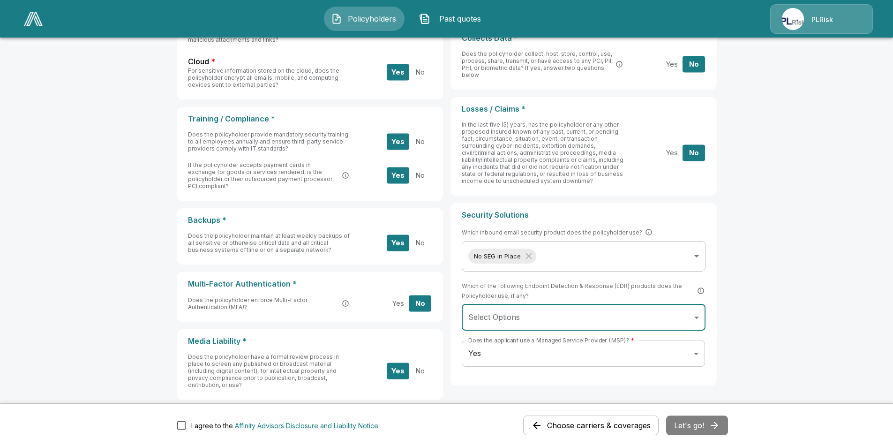
click at [712, 294] on main "Applicant Information Choose carriers & coverages 3 Cyber Liability Share appli…" at bounding box center [446, 105] width 893 height 789
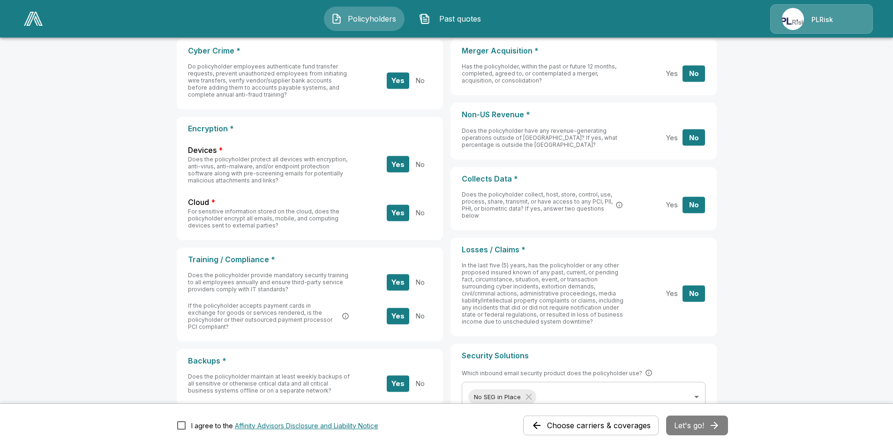
scroll to position [54, 0]
